Goal: Task Accomplishment & Management: Use online tool/utility

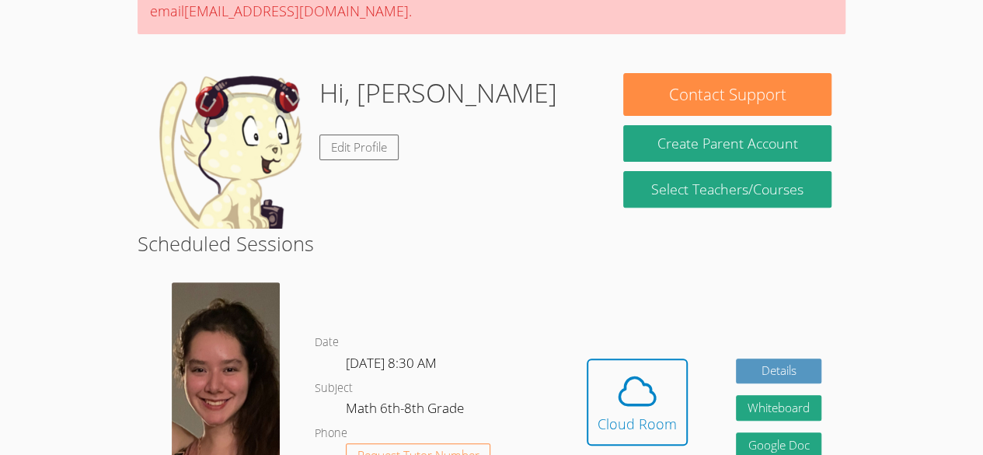
scroll to position [250, 0]
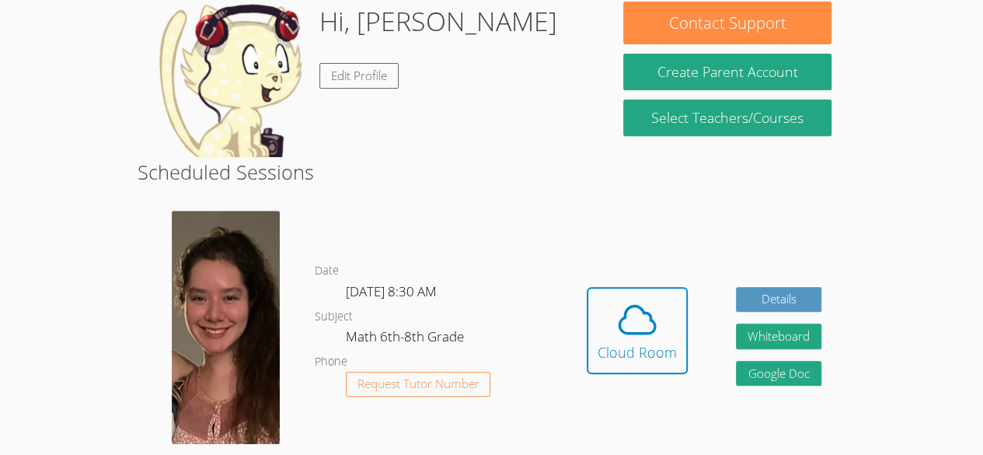
click at [622, 277] on div "Hidden Cloud Room Details Whiteboard Hidden Google Doc" at bounding box center [704, 342] width 283 height 286
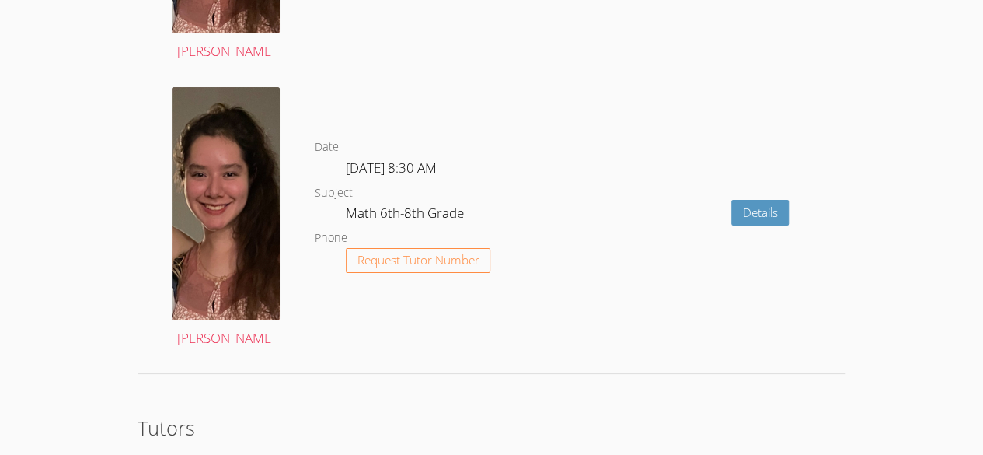
scroll to position [2961, 0]
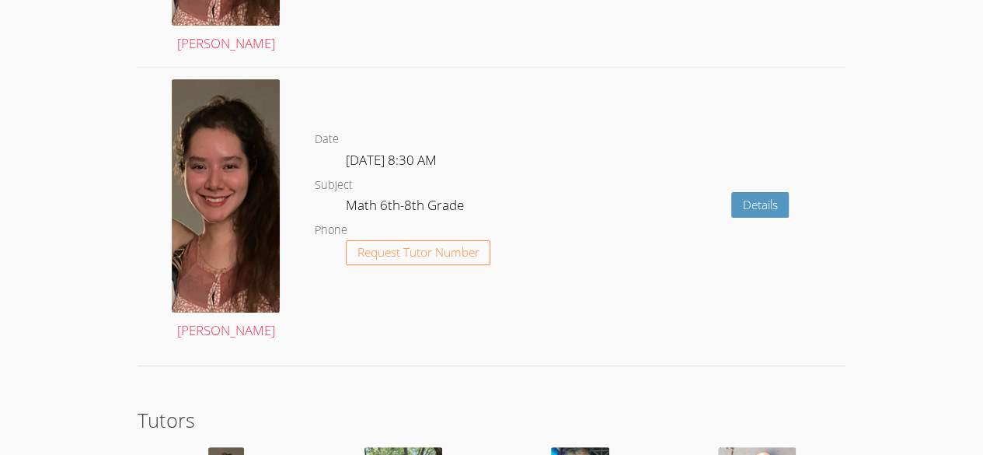
click at [422, 262] on dd "Request Tutor Number" at bounding box center [418, 266] width 145 height 52
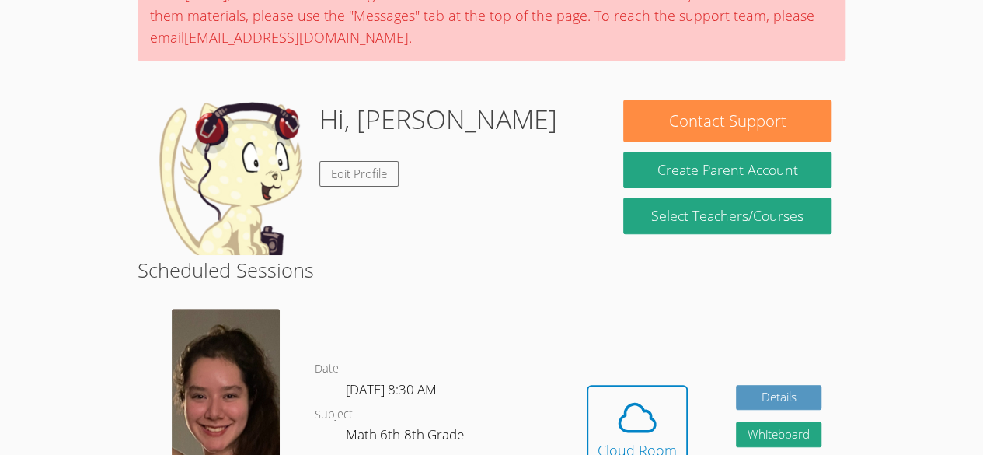
scroll to position [211, 0]
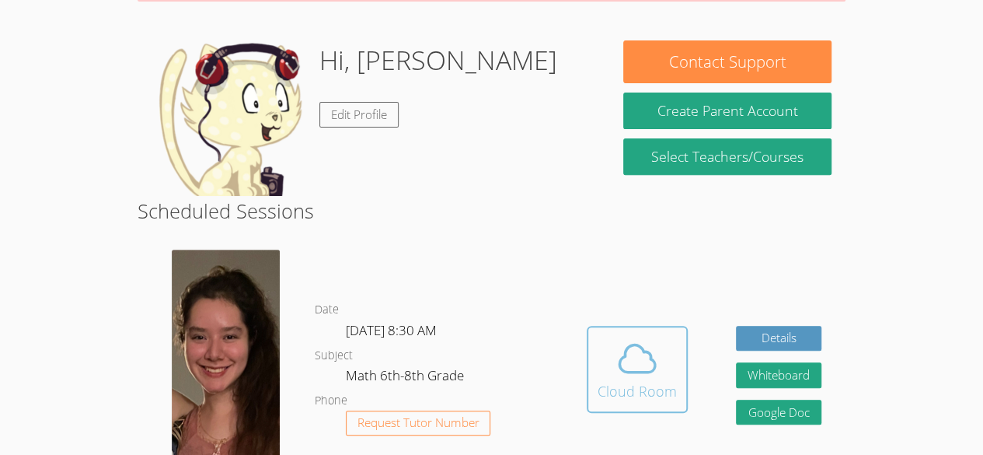
click at [640, 359] on icon at bounding box center [637, 358] width 44 height 44
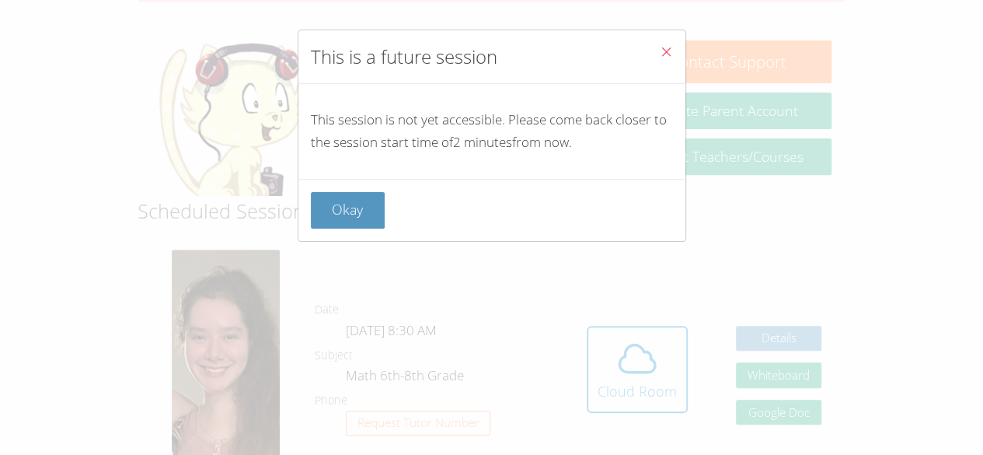
click at [432, 196] on div "Okay" at bounding box center [492, 210] width 362 height 37
click at [291, 182] on div "This is a future session This session is not yet accessible. Please come back c…" at bounding box center [491, 227] width 983 height 455
click at [357, 205] on button "Okay" at bounding box center [348, 210] width 75 height 37
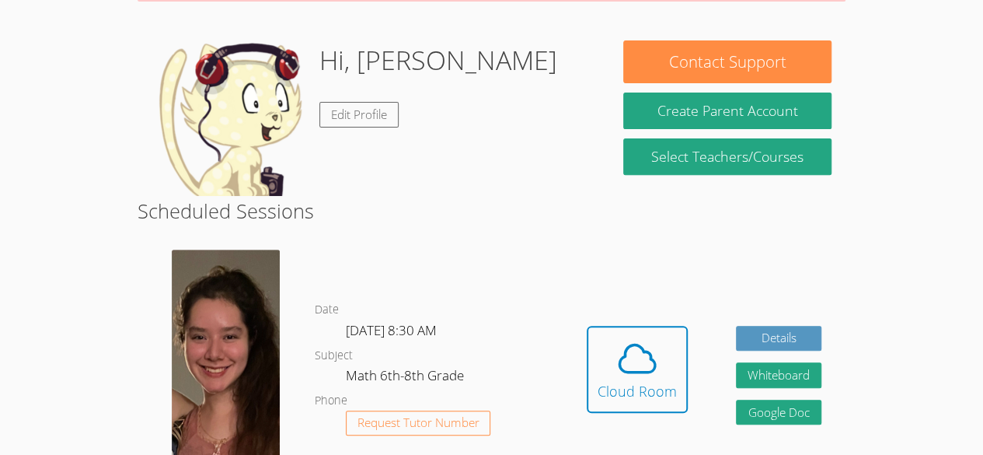
click at [587, 326] on button "Cloud Room" at bounding box center [637, 369] width 101 height 87
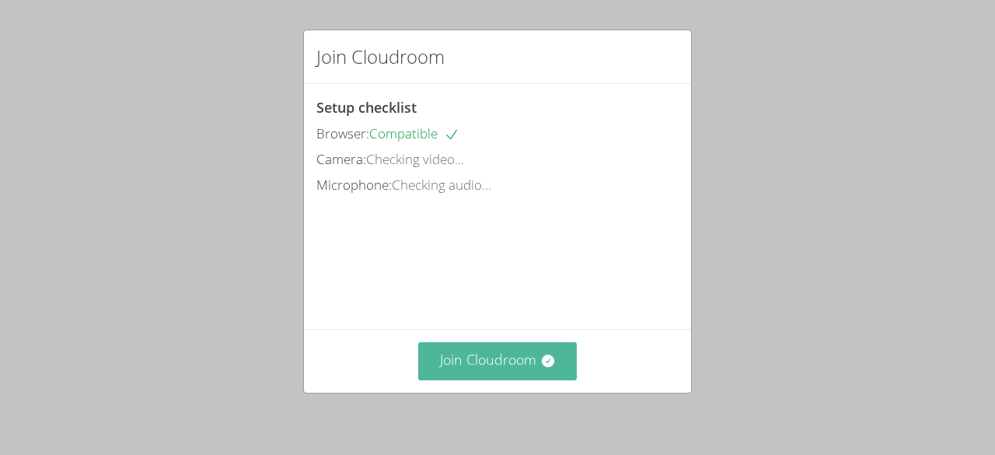
click at [519, 350] on button "Join Cloudroom" at bounding box center [497, 361] width 159 height 38
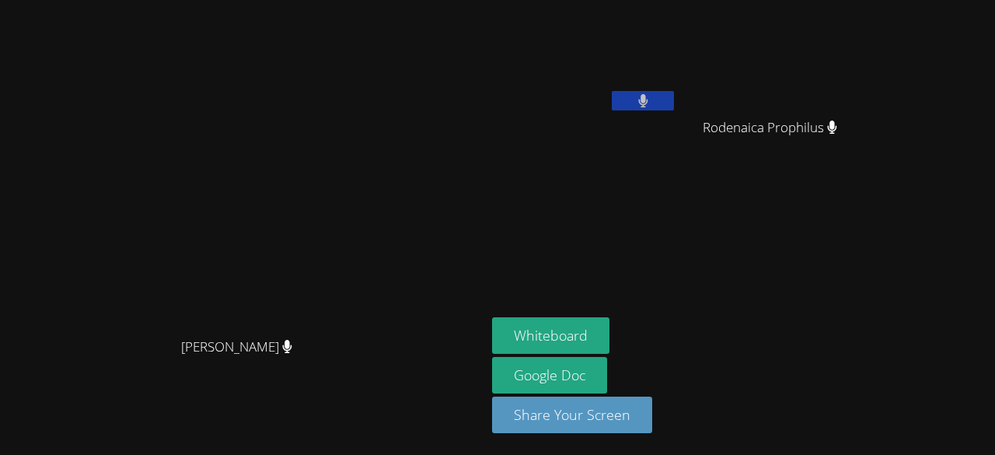
drag, startPoint x: 451, startPoint y: 71, endPoint x: 623, endPoint y: 250, distance: 248.4
click at [623, 250] on aside "Hilary Ramos Rodenaica Prophilus Rodenaica Prophilus Whiteboard Google Doc Shar…" at bounding box center [680, 227] width 389 height 455
click at [609, 350] on button "Whiteboard" at bounding box center [550, 335] width 117 height 37
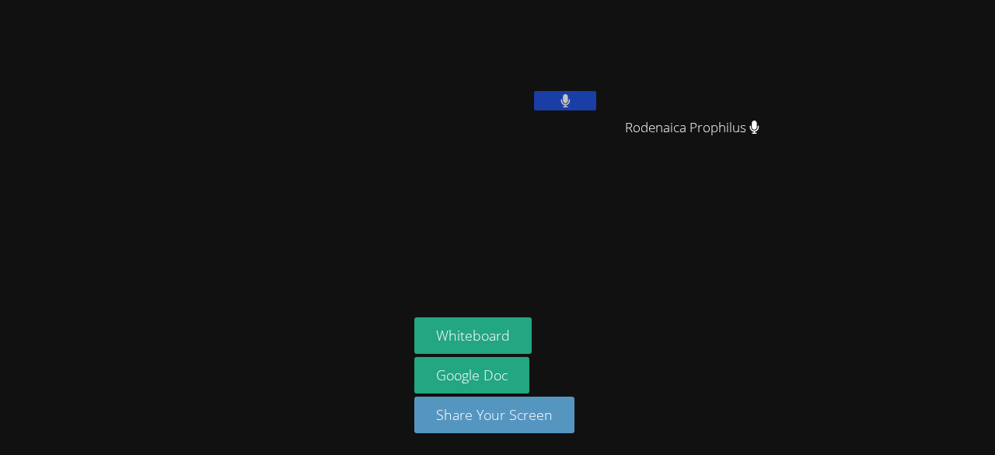
click at [578, 103] on button at bounding box center [565, 100] width 62 height 19
click at [559, 96] on icon at bounding box center [565, 100] width 16 height 13
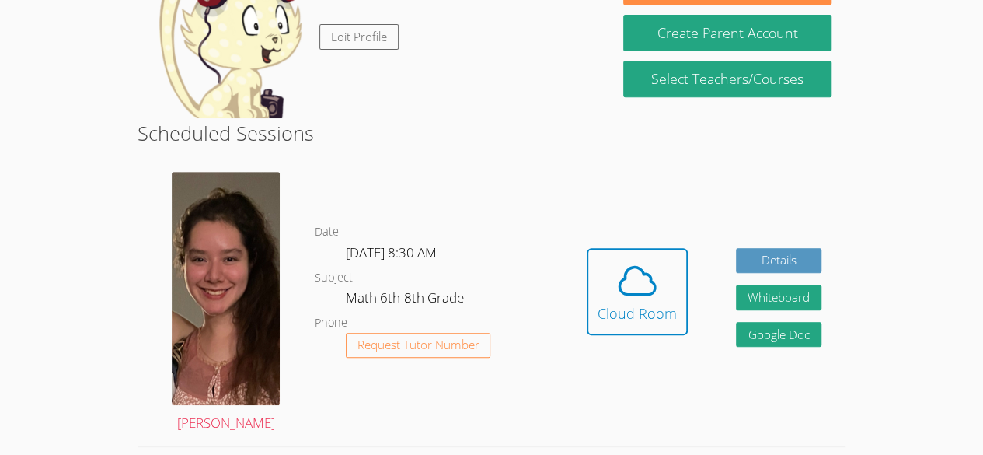
scroll to position [186, 0]
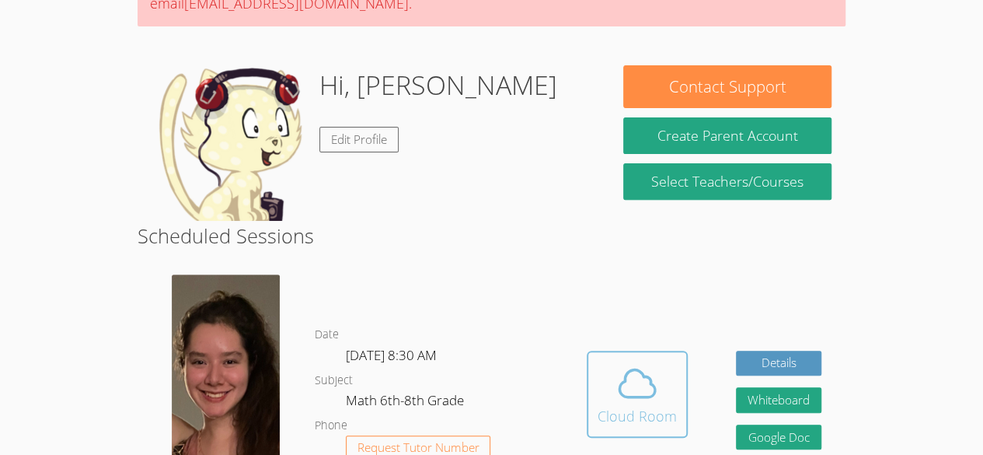
click at [639, 382] on icon at bounding box center [637, 383] width 44 height 44
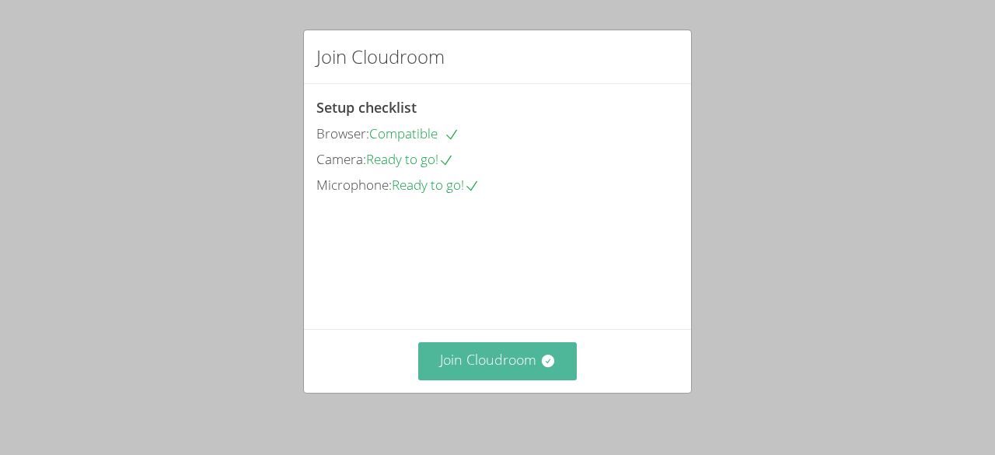
click at [523, 350] on button "Join Cloudroom" at bounding box center [497, 361] width 159 height 38
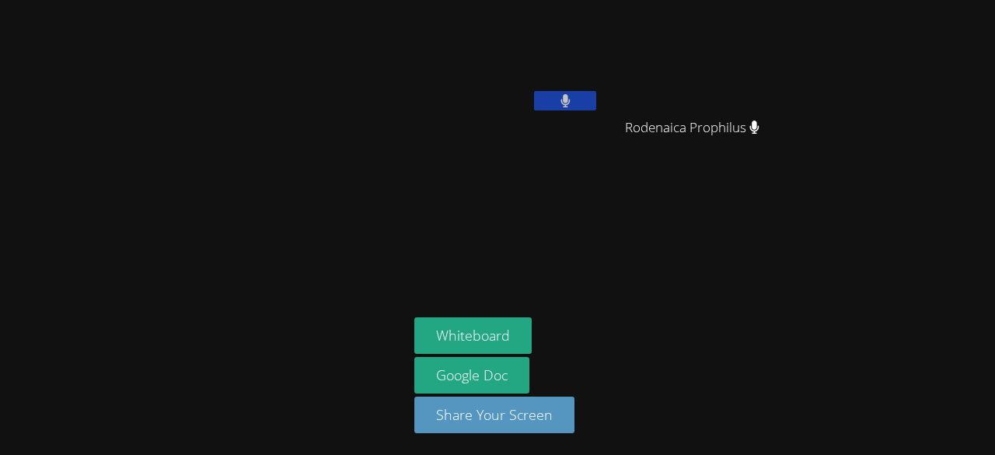
click at [584, 101] on button at bounding box center [565, 100] width 62 height 19
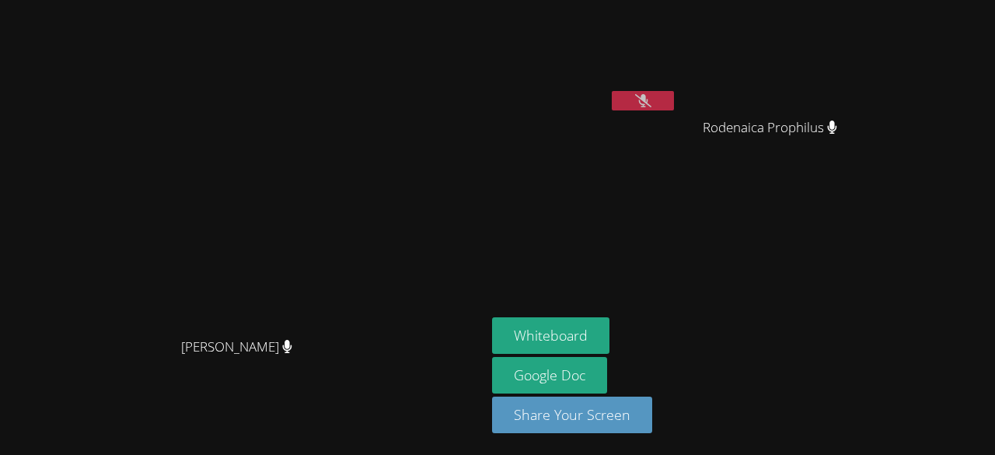
click at [651, 106] on icon at bounding box center [643, 100] width 16 height 13
click at [675, 229] on aside "[PERSON_NAME] Rodenaica Prophilus Rodenaica Prophilus Whiteboard Google Doc Sha…" at bounding box center [680, 227] width 389 height 455
click at [647, 104] on icon at bounding box center [642, 100] width 9 height 13
click at [674, 96] on button at bounding box center [643, 100] width 62 height 19
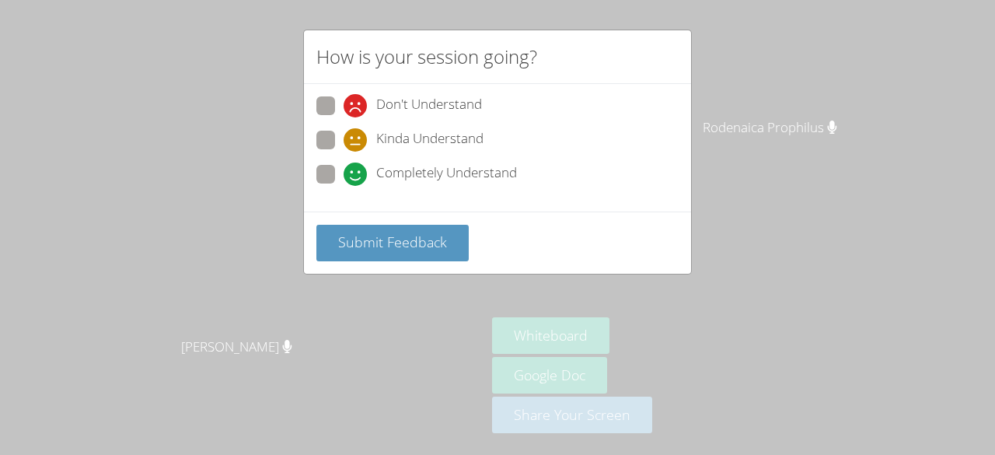
click at [459, 167] on span "Completely Understand" at bounding box center [446, 173] width 141 height 23
click at [357, 167] on input "Completely Understand" at bounding box center [349, 171] width 13 height 13
radio input "true"
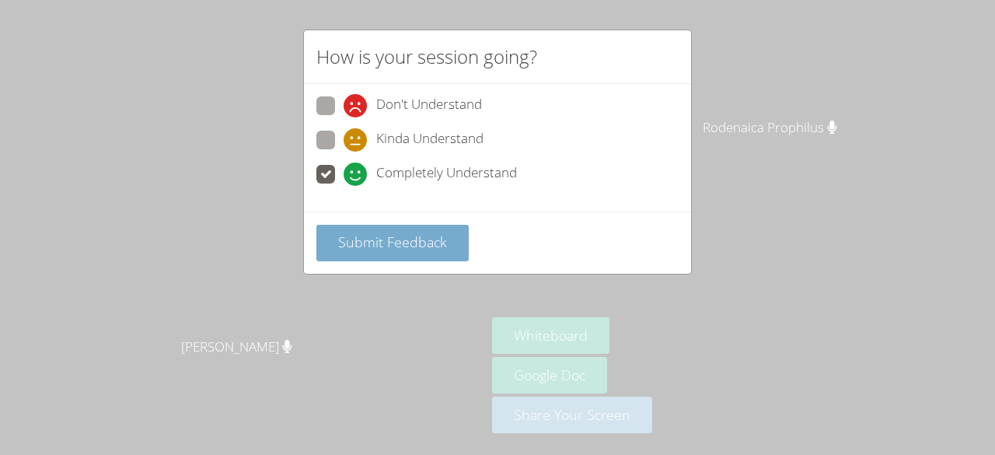
click at [427, 242] on span "Submit Feedback" at bounding box center [392, 241] width 109 height 19
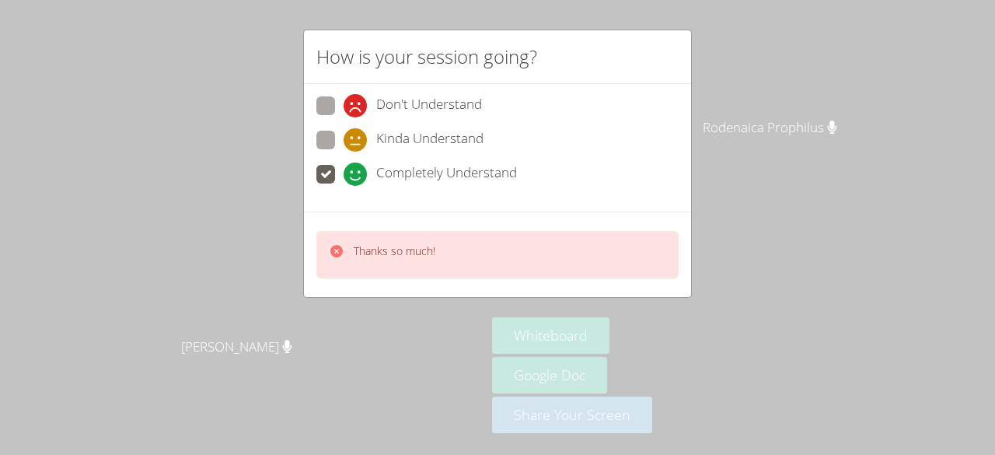
click at [457, 218] on div "Thanks so much!" at bounding box center [497, 253] width 387 height 85
click at [479, 239] on div "Thanks so much!" at bounding box center [497, 254] width 362 height 47
click at [457, 288] on div "Thanks so much!" at bounding box center [497, 253] width 387 height 85
click at [462, 268] on div "Thanks so much!" at bounding box center [497, 254] width 362 height 47
click at [866, 126] on div "How is your session going? Don't Understand Kinda Understand Completely Underst…" at bounding box center [497, 227] width 995 height 455
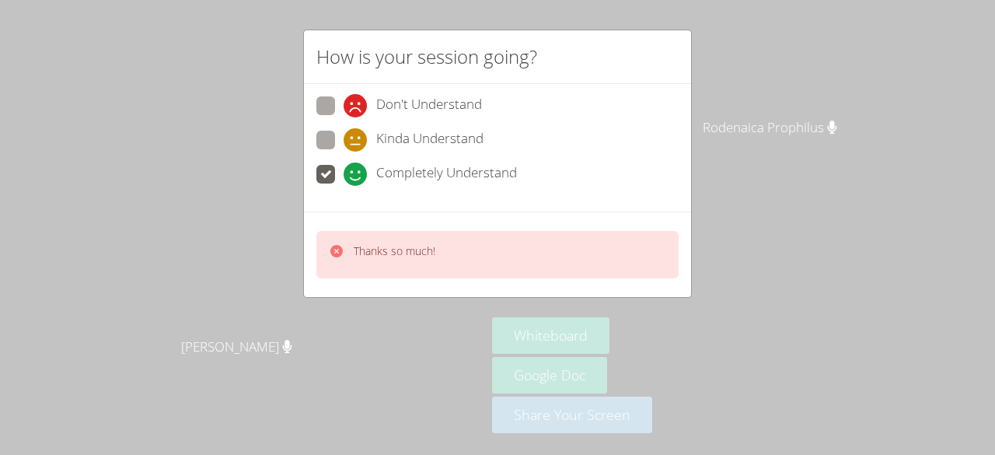
click at [765, 142] on div "How is your session going? Don't Understand Kinda Understand Completely Underst…" at bounding box center [497, 227] width 995 height 455
click at [845, 191] on aside "Hilary Ramos Rodenaica Prophilus Rodenaica Prophilus Whiteboard Google Doc Shar…" at bounding box center [680, 227] width 389 height 455
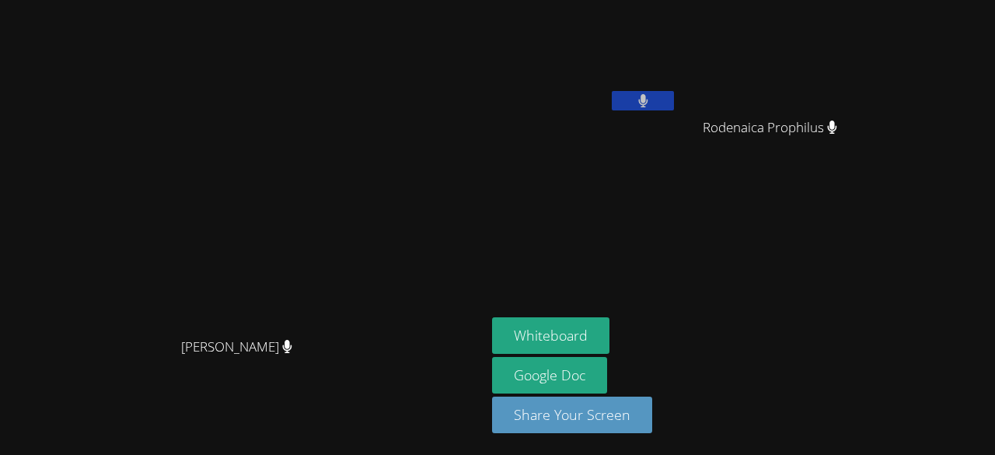
click at [873, 182] on aside "Hilary Ramos Rodenaica Prophilus Rodenaica Prophilus Whiteboard Google Doc Shar…" at bounding box center [680, 227] width 389 height 455
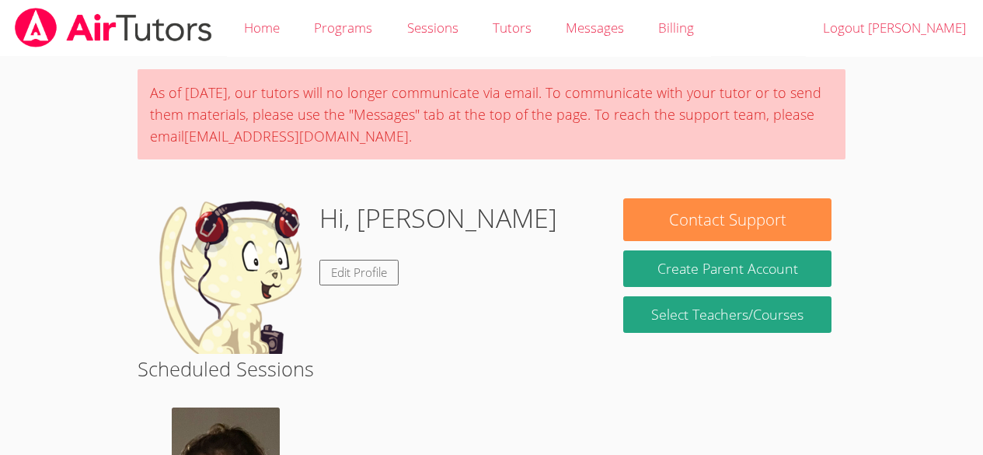
scroll to position [186, 0]
